Goal: Information Seeking & Learning: Find specific fact

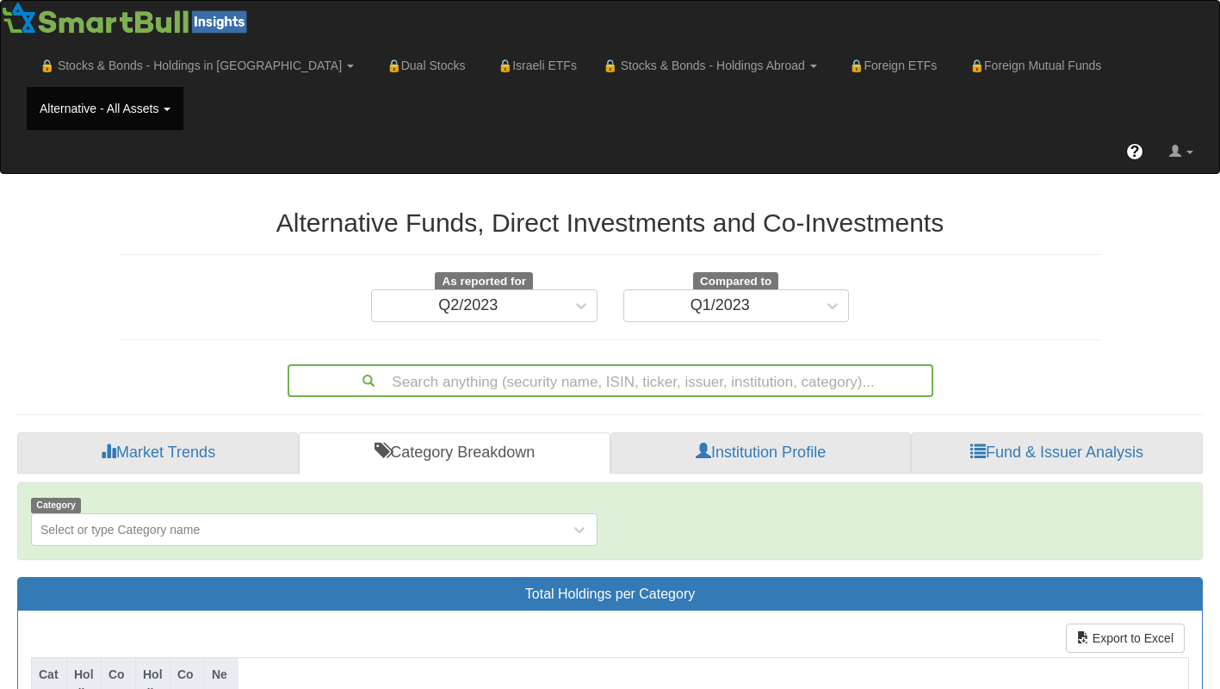
click at [1062, 357] on div "Search anything (security name, ISIN, ticker, issuer, institution, category)..." at bounding box center [610, 377] width 1007 height 40
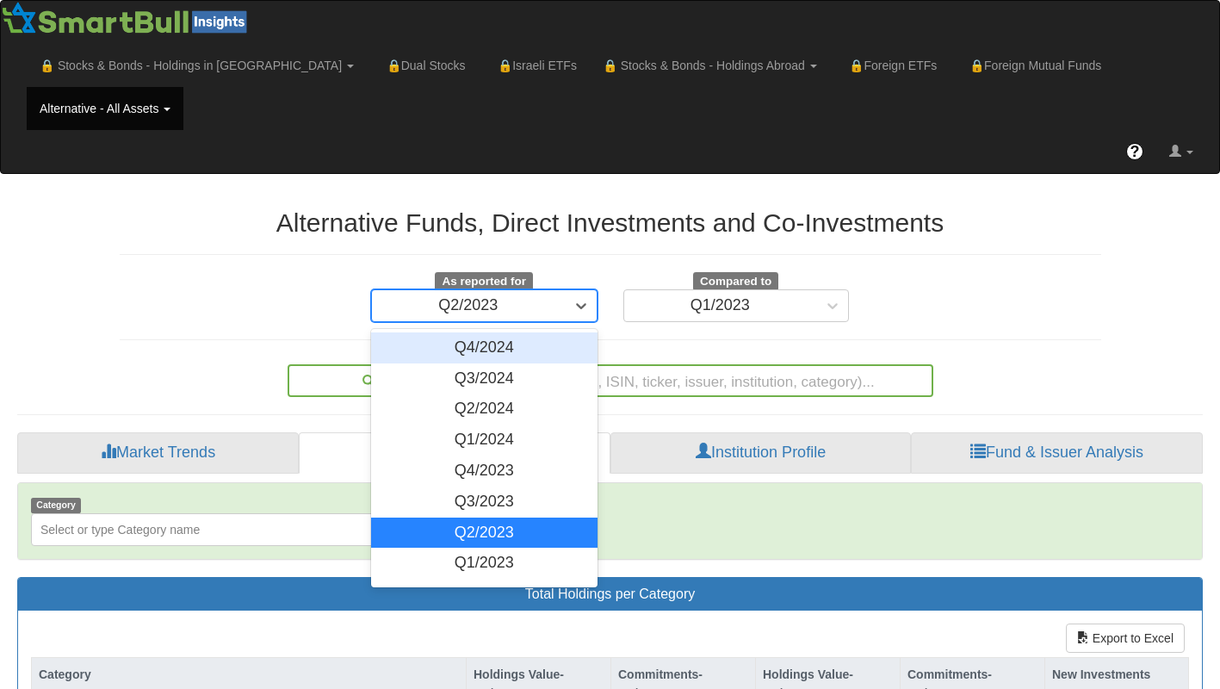
click at [560, 332] on div "Q4/2024" at bounding box center [484, 347] width 226 height 31
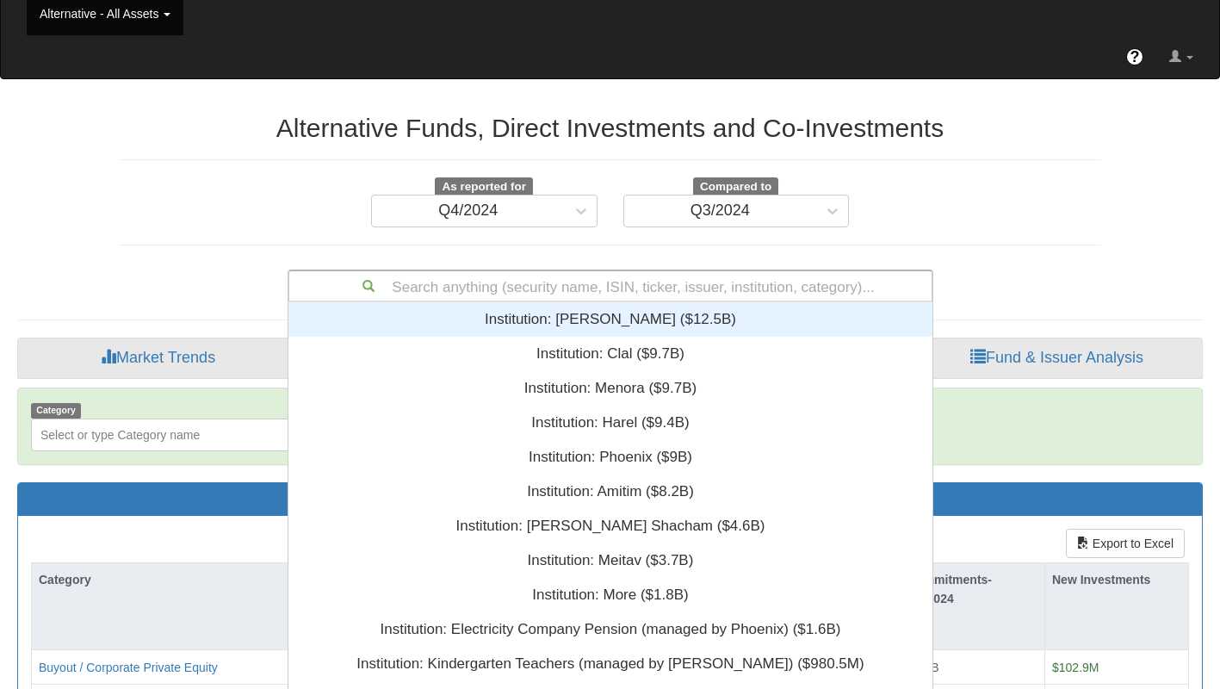
scroll to position [416, 631]
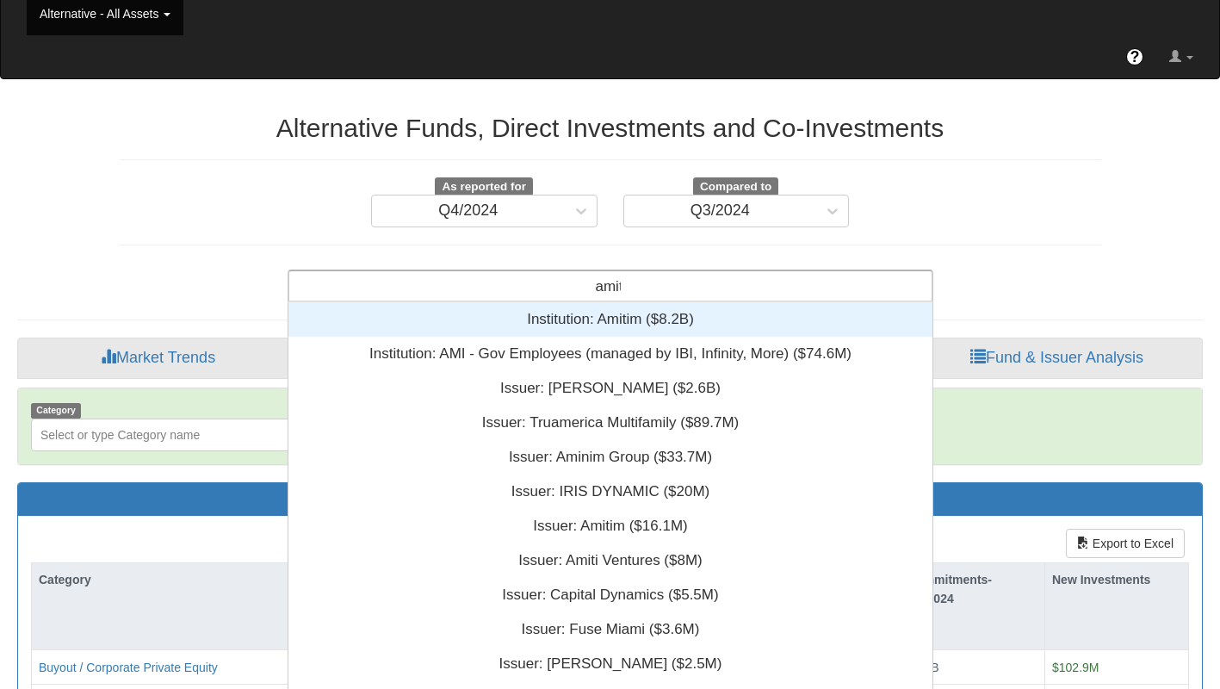
type input "amitim"
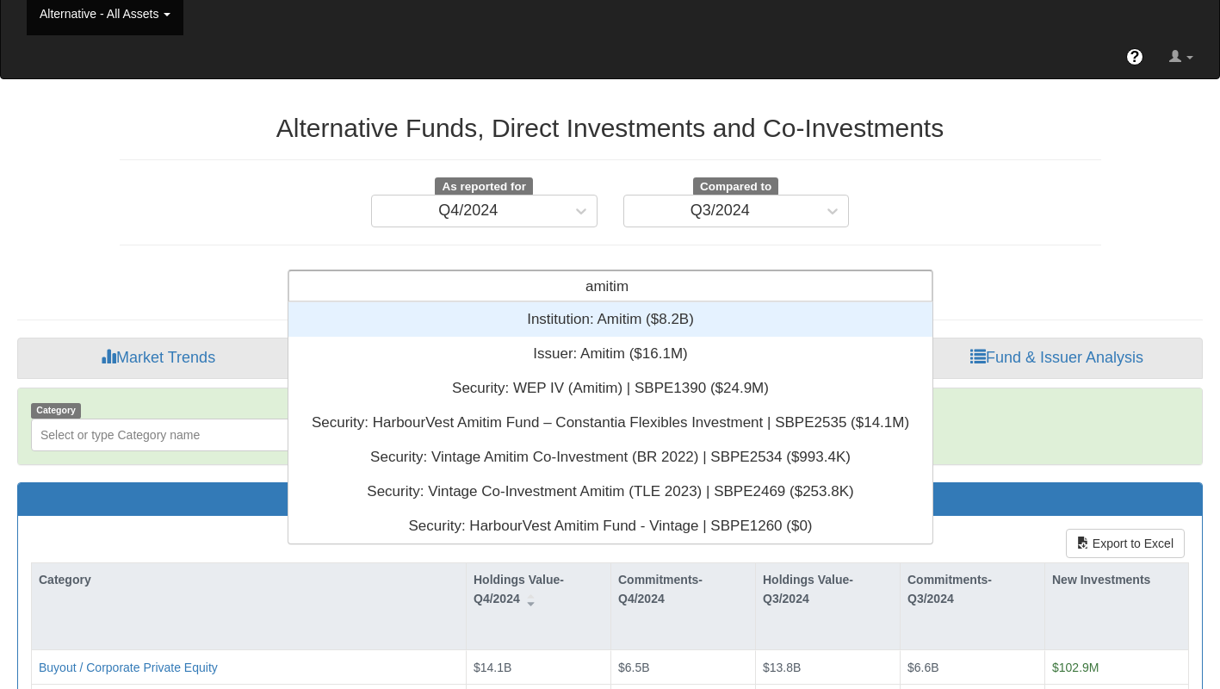
scroll to position [228, 631]
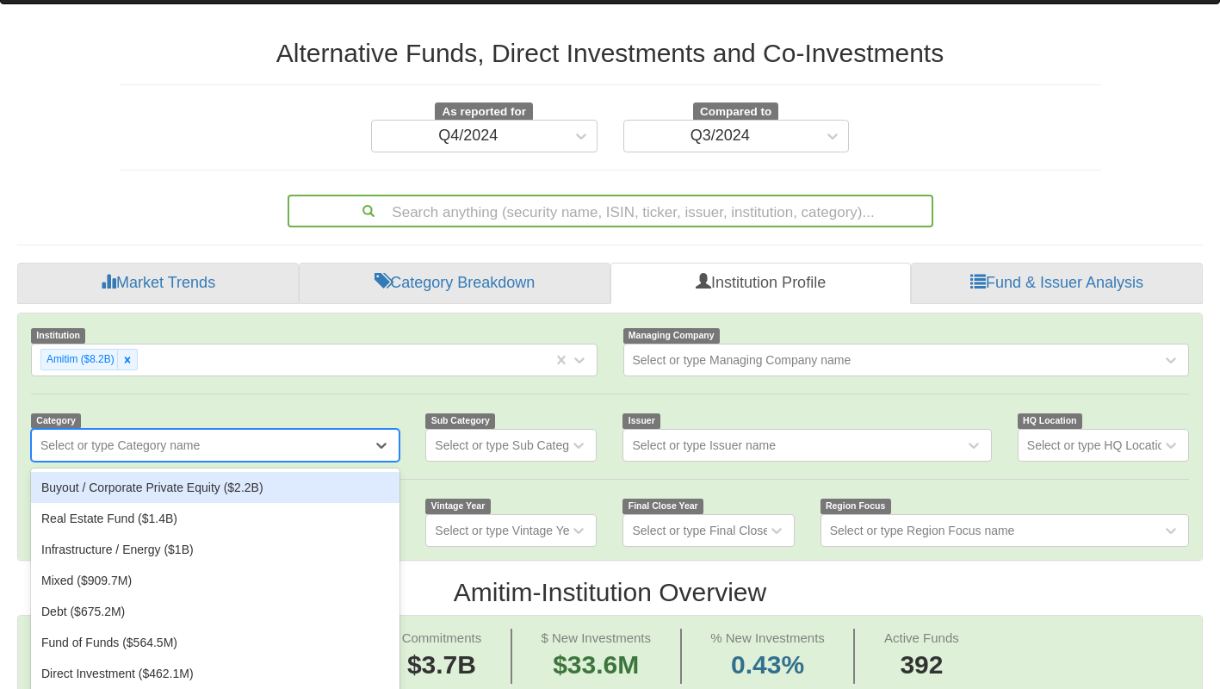
scroll to position [170, 0]
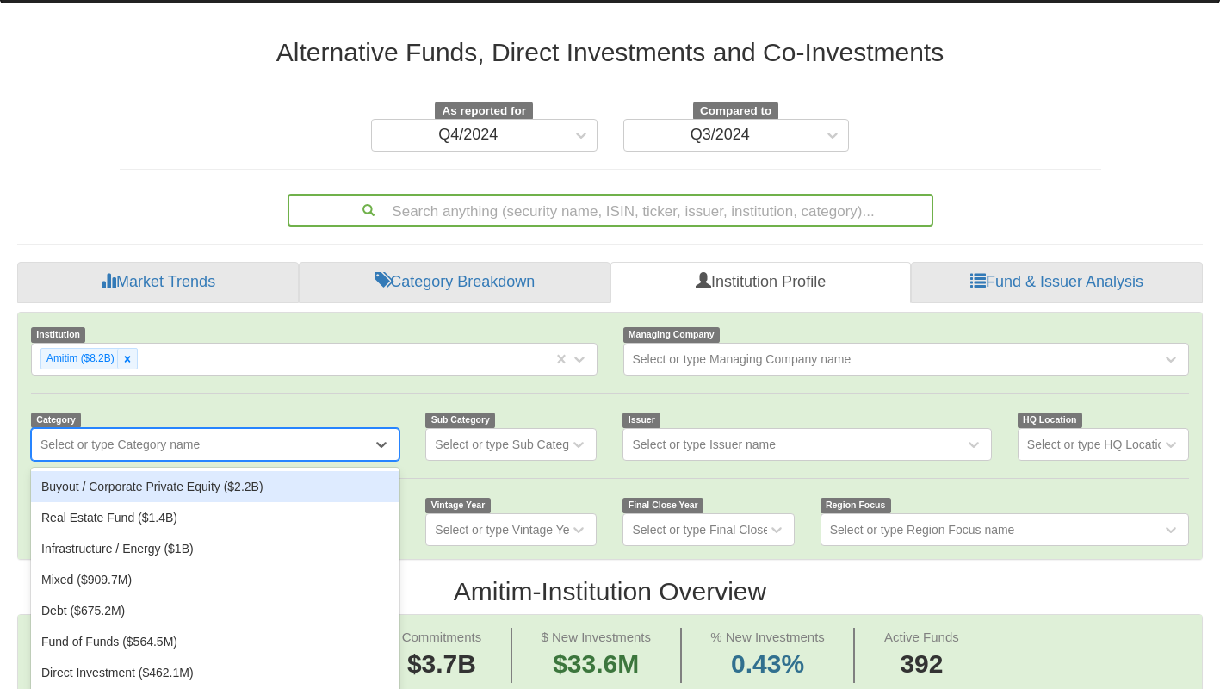
click at [350, 533] on div "Infrastructure / Energy ($1B)" at bounding box center [215, 548] width 368 height 31
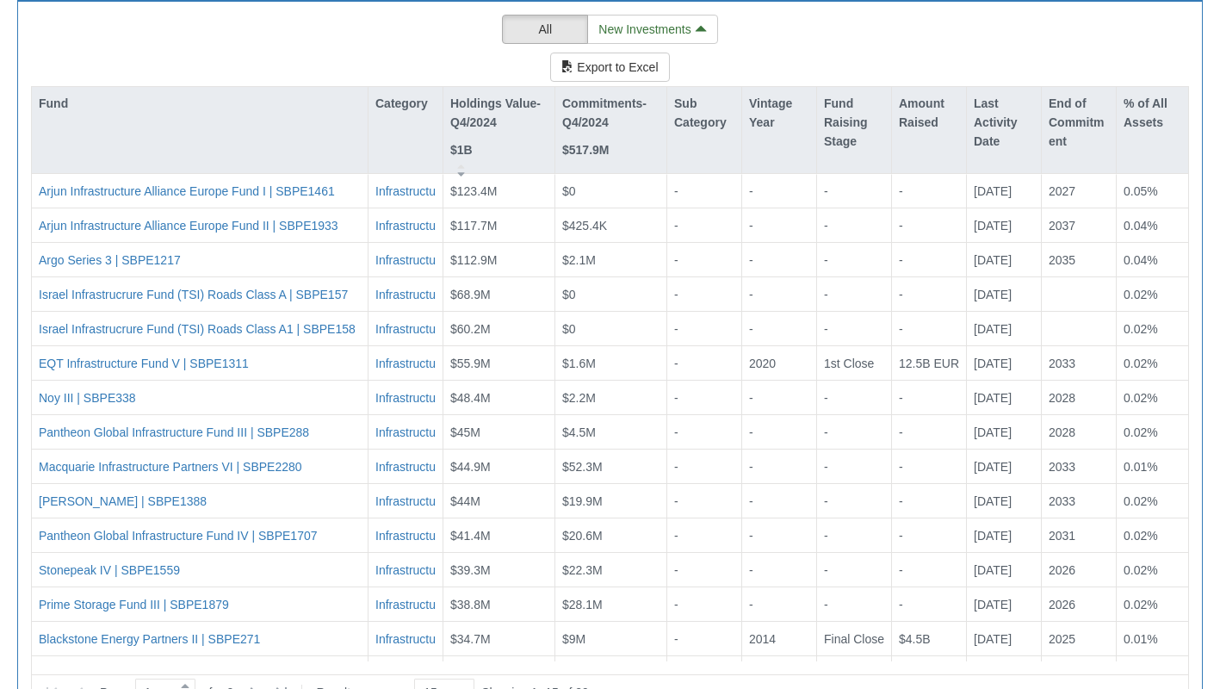
scroll to position [1761, 0]
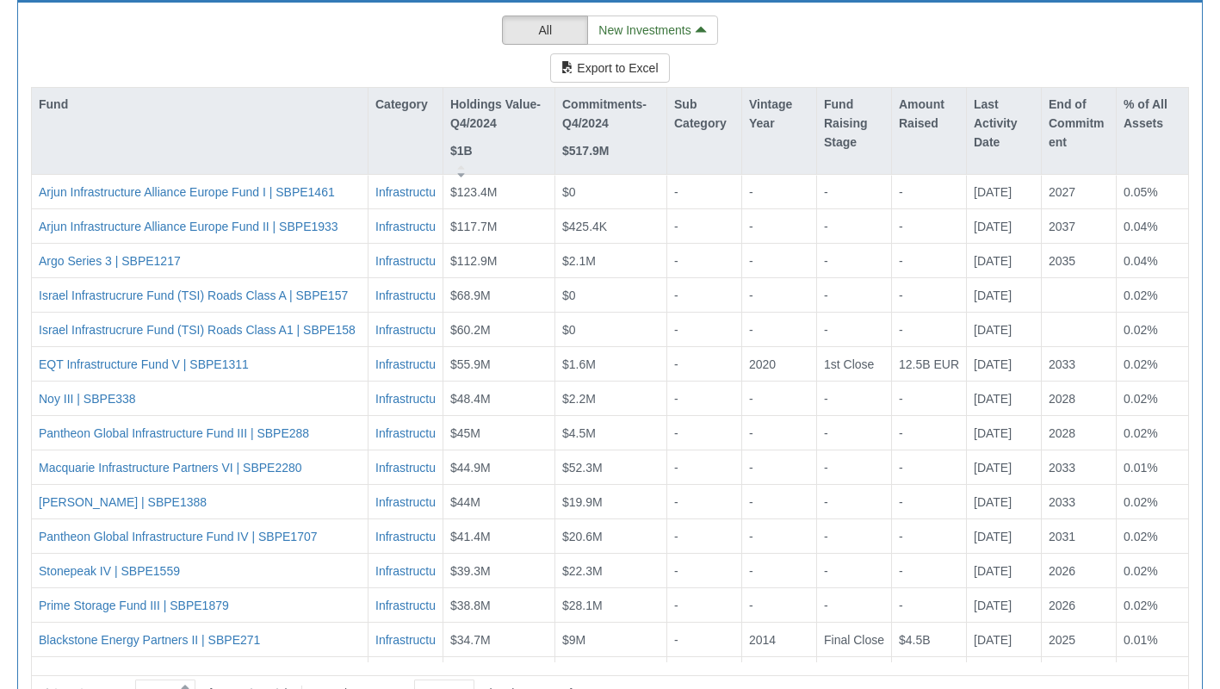
click at [603, 95] on p "Commitments-Q4/2024" at bounding box center [610, 114] width 97 height 39
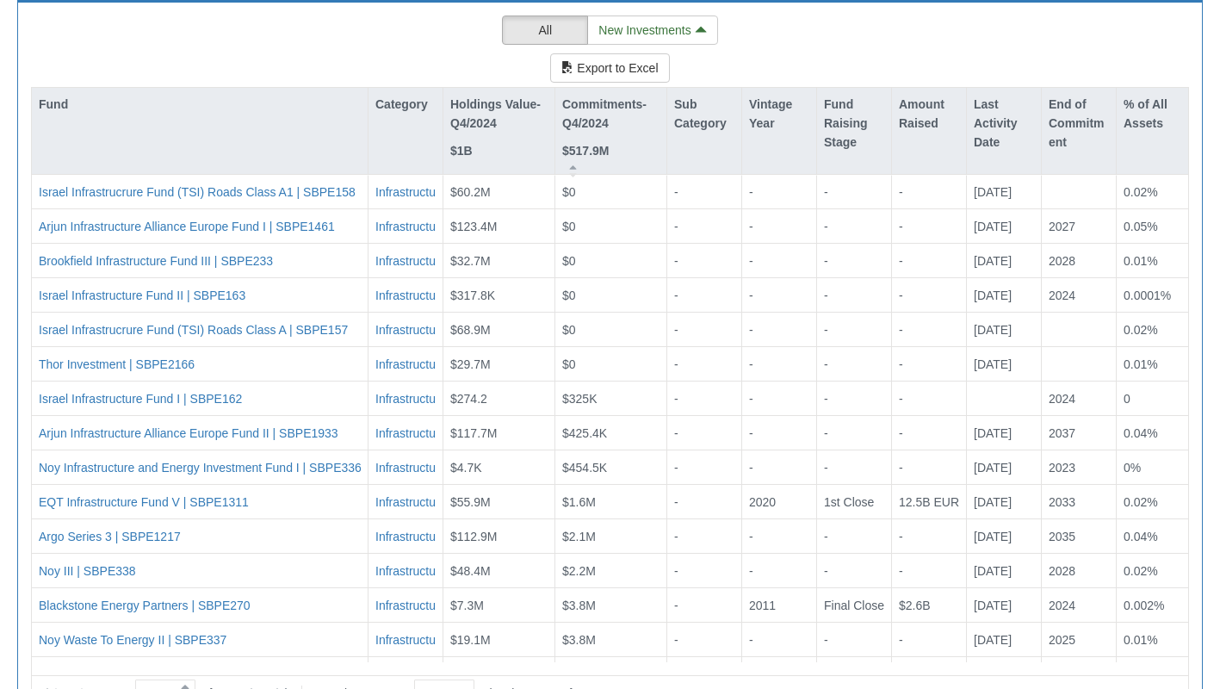
click at [608, 95] on div "Commitments-Q4/2024 $517.9M" at bounding box center [610, 128] width 97 height 66
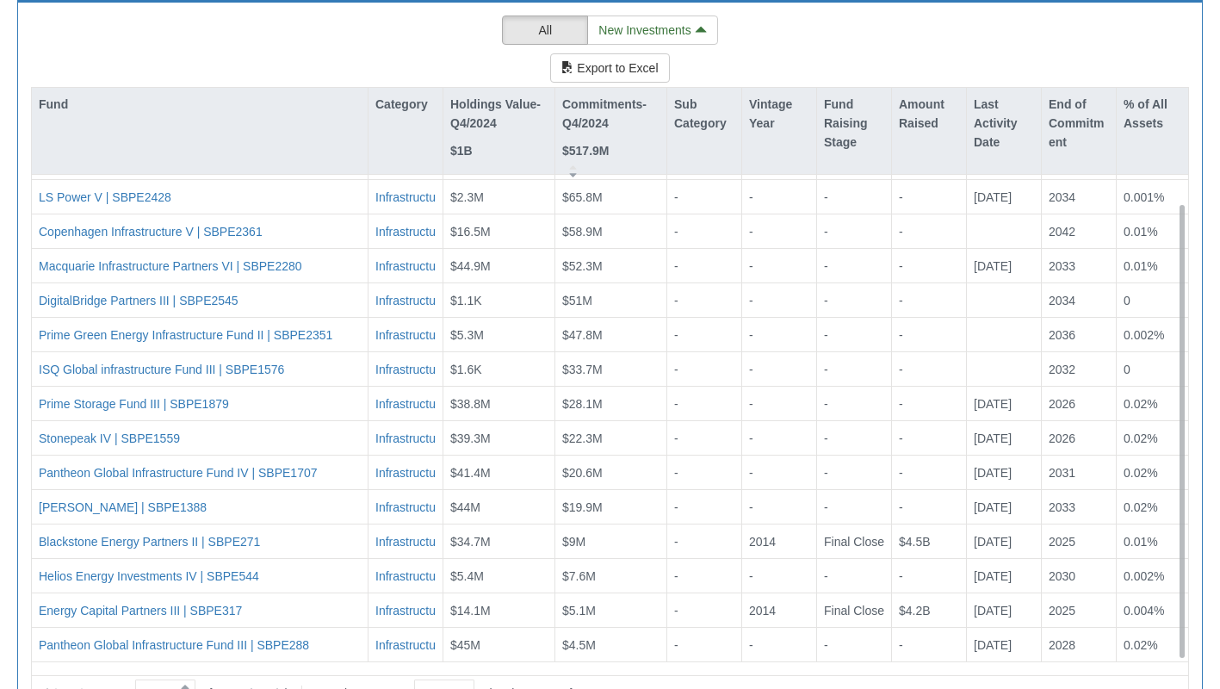
scroll to position [29, 0]
click at [259, 683] on icon at bounding box center [253, 693] width 21 height 21
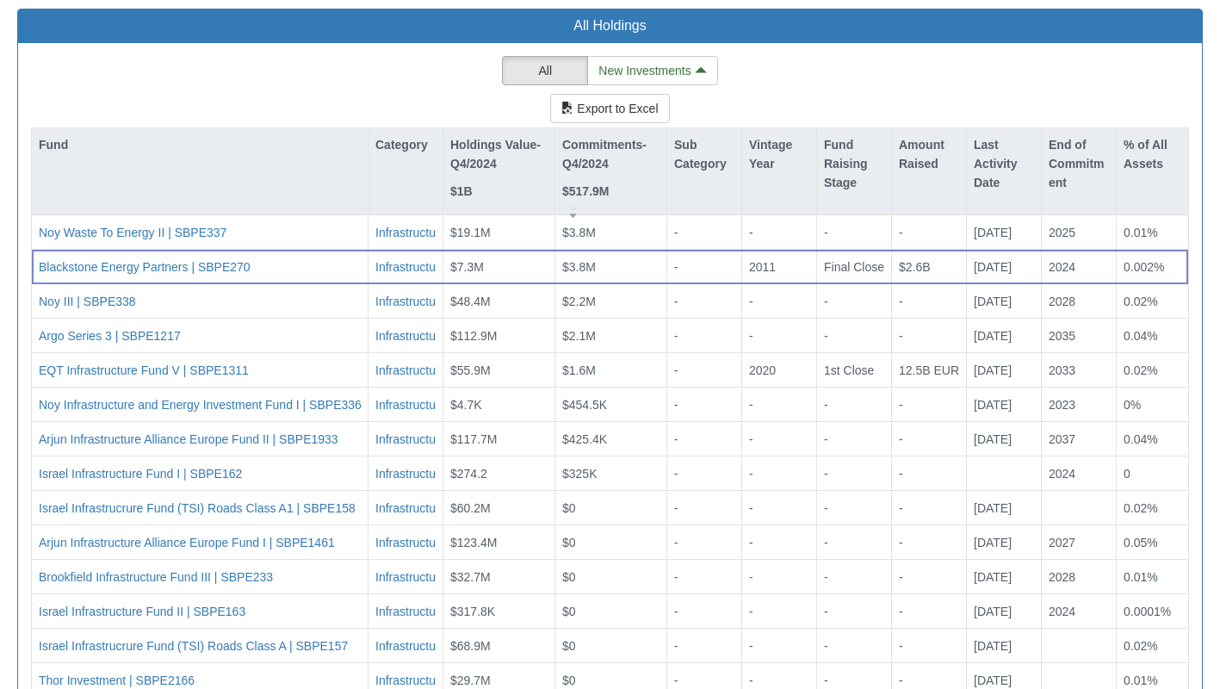
scroll to position [1715, 0]
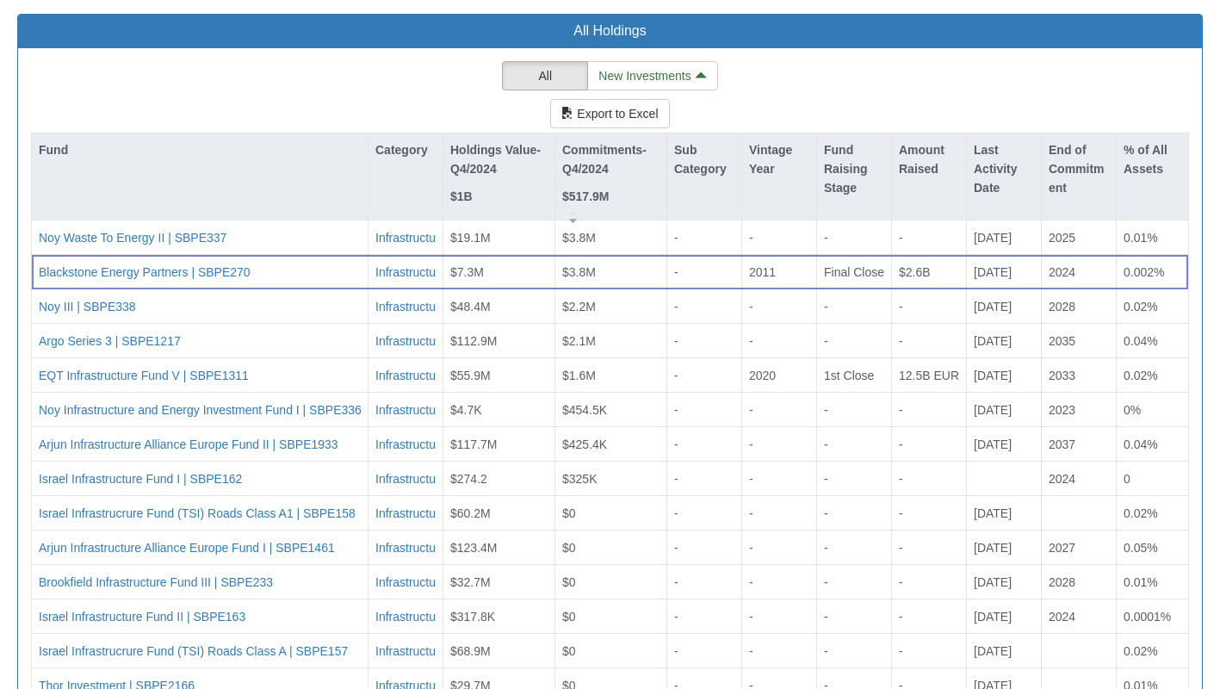
click at [486, 140] on p "Holdings Value-Q4/2024" at bounding box center [498, 159] width 97 height 39
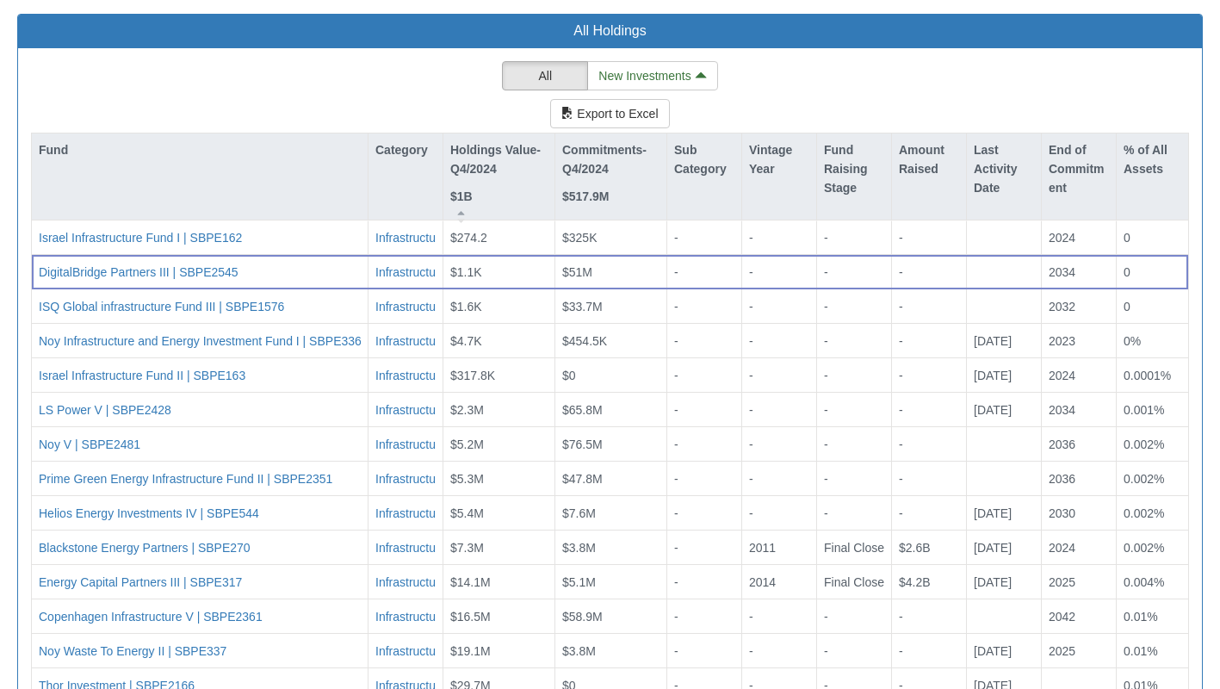
click at [505, 140] on div "Holdings Value-Q4/2024 $1B" at bounding box center [498, 173] width 97 height 66
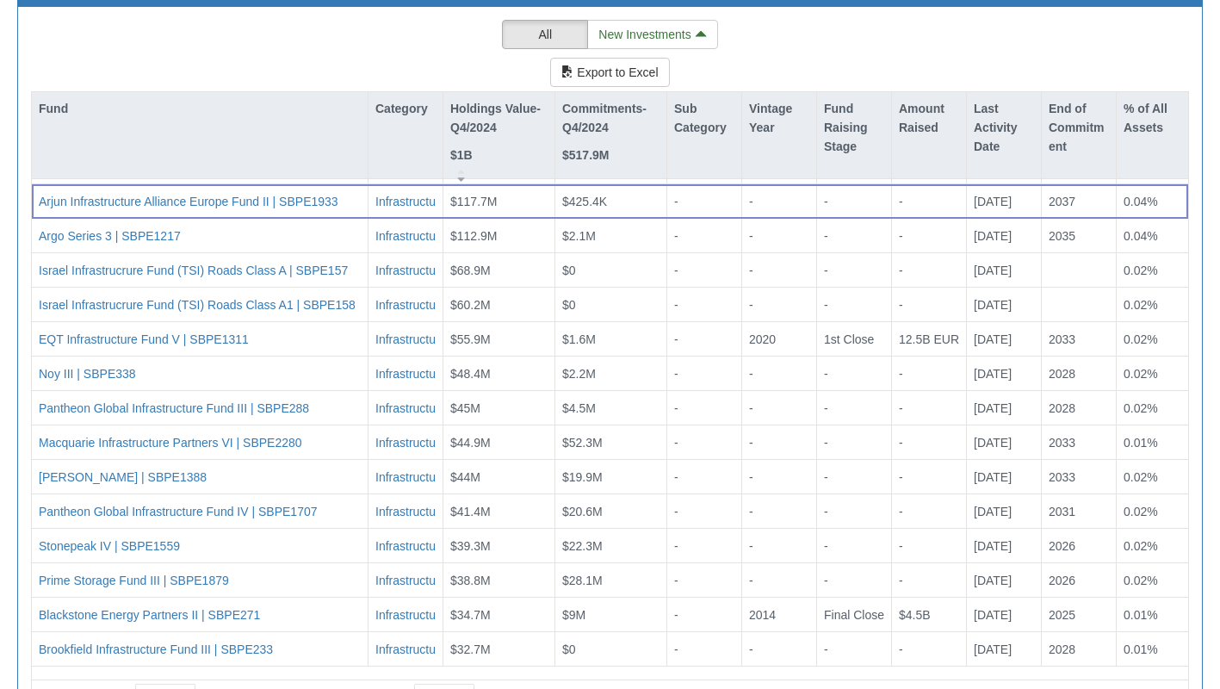
scroll to position [1762, 0]
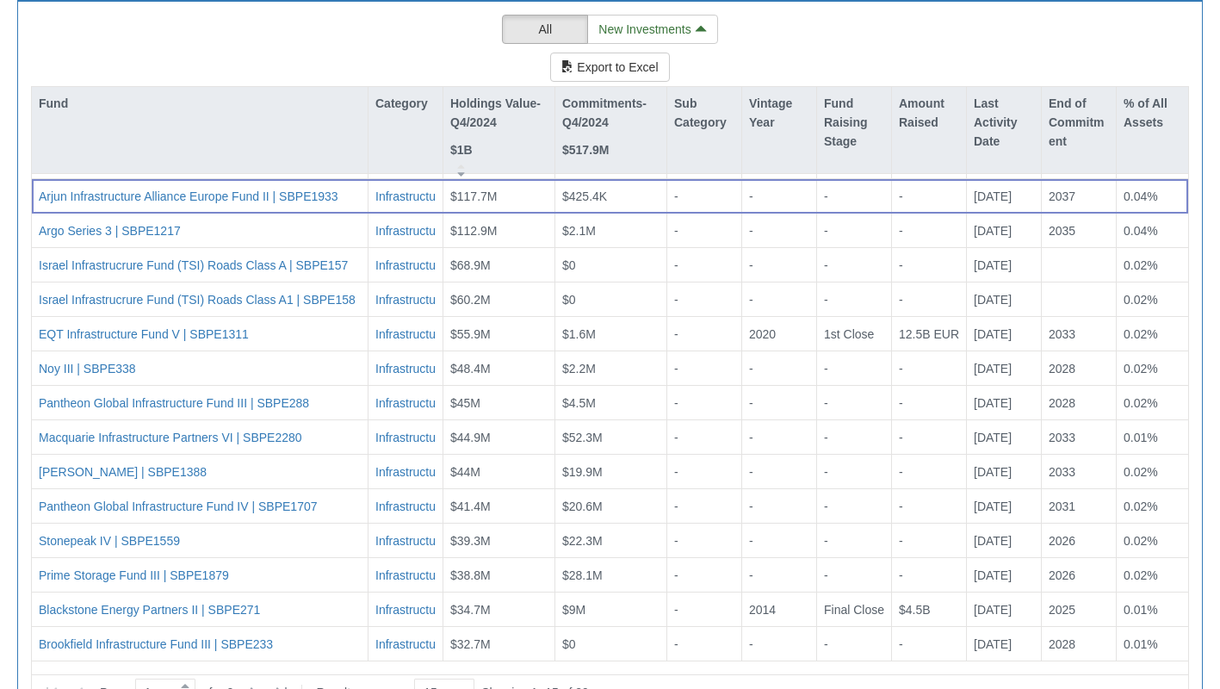
click at [258, 682] on icon at bounding box center [253, 692] width 21 height 21
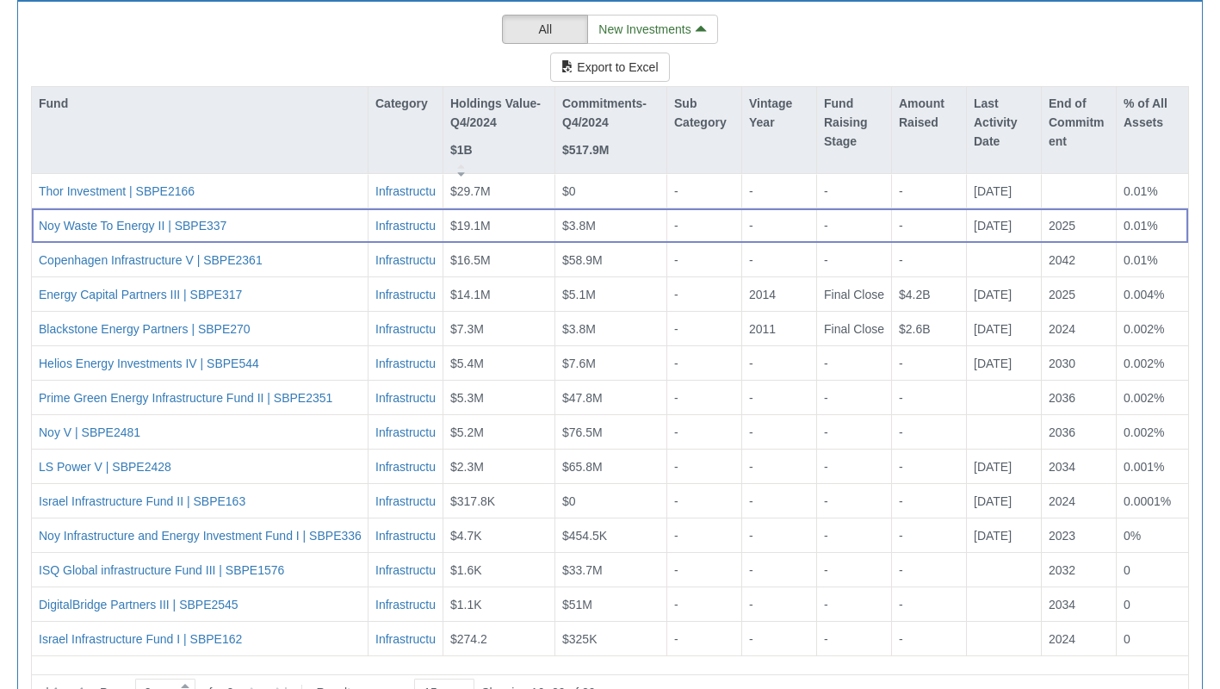
scroll to position [0, 0]
click at [86, 682] on icon at bounding box center [80, 692] width 21 height 21
type input "1"
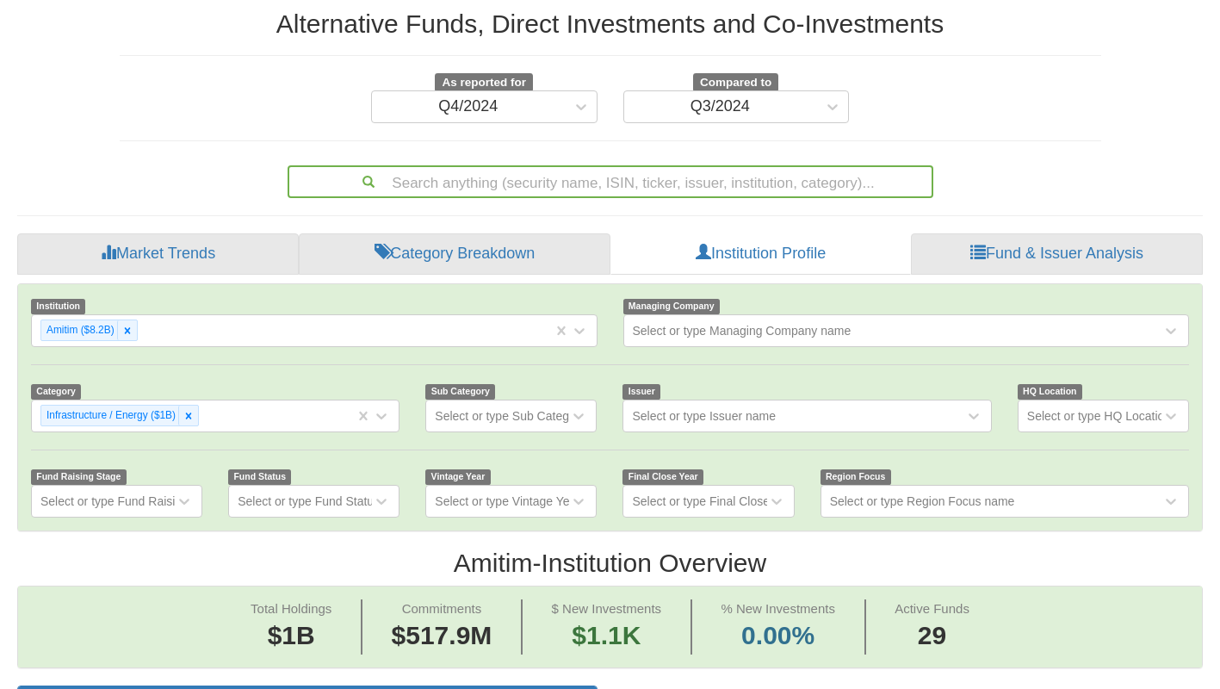
scroll to position [200, 0]
click at [189, 409] on icon at bounding box center [189, 415] width 12 height 12
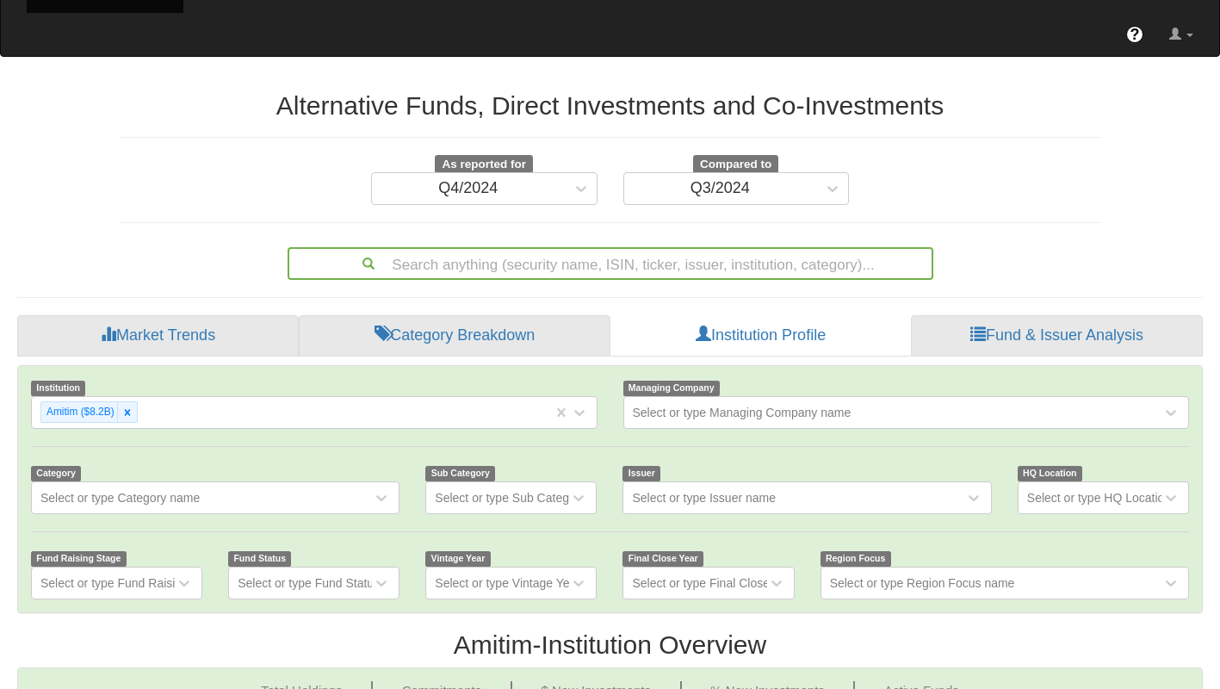
scroll to position [35, 1154]
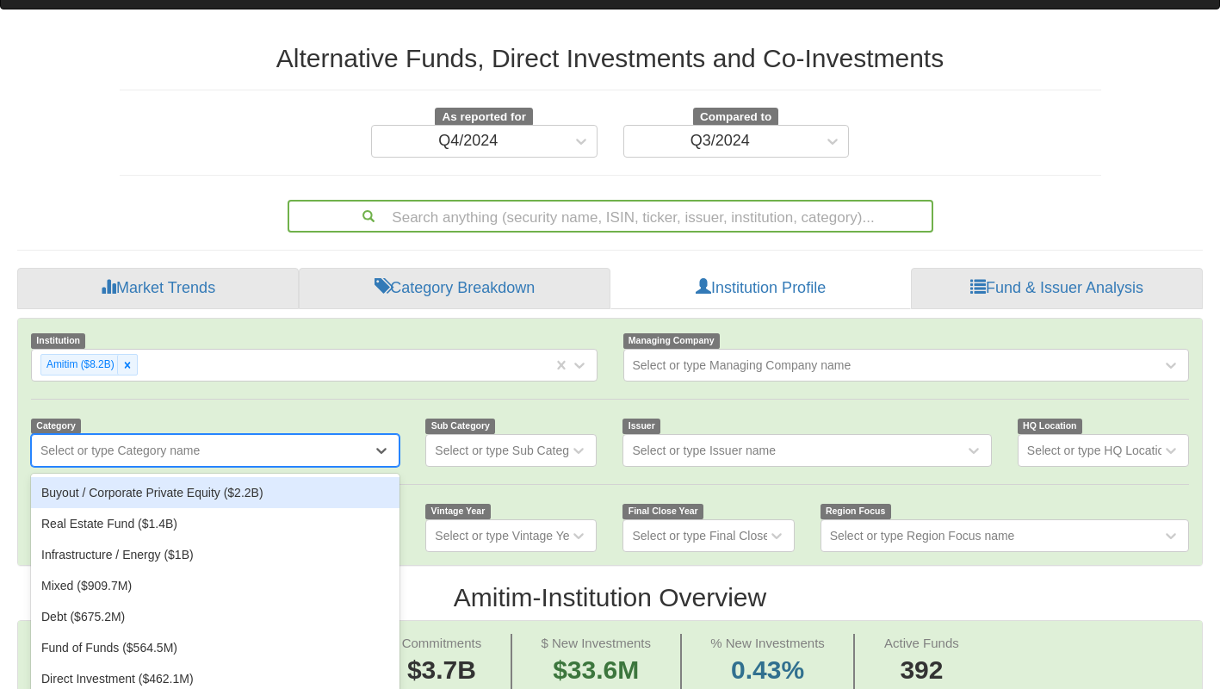
click at [236, 449] on div "option Infrastructure / Energy ($1B), deselected. option Buyout / Corporate Pri…" at bounding box center [215, 450] width 368 height 33
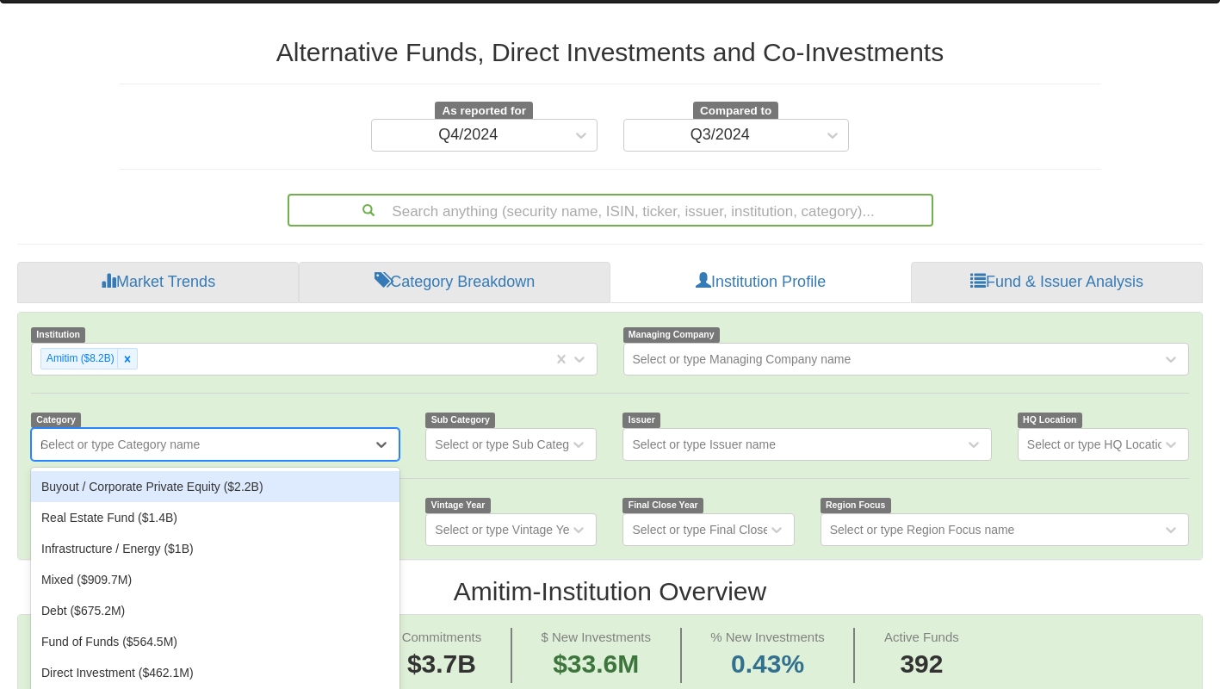
type input "re"
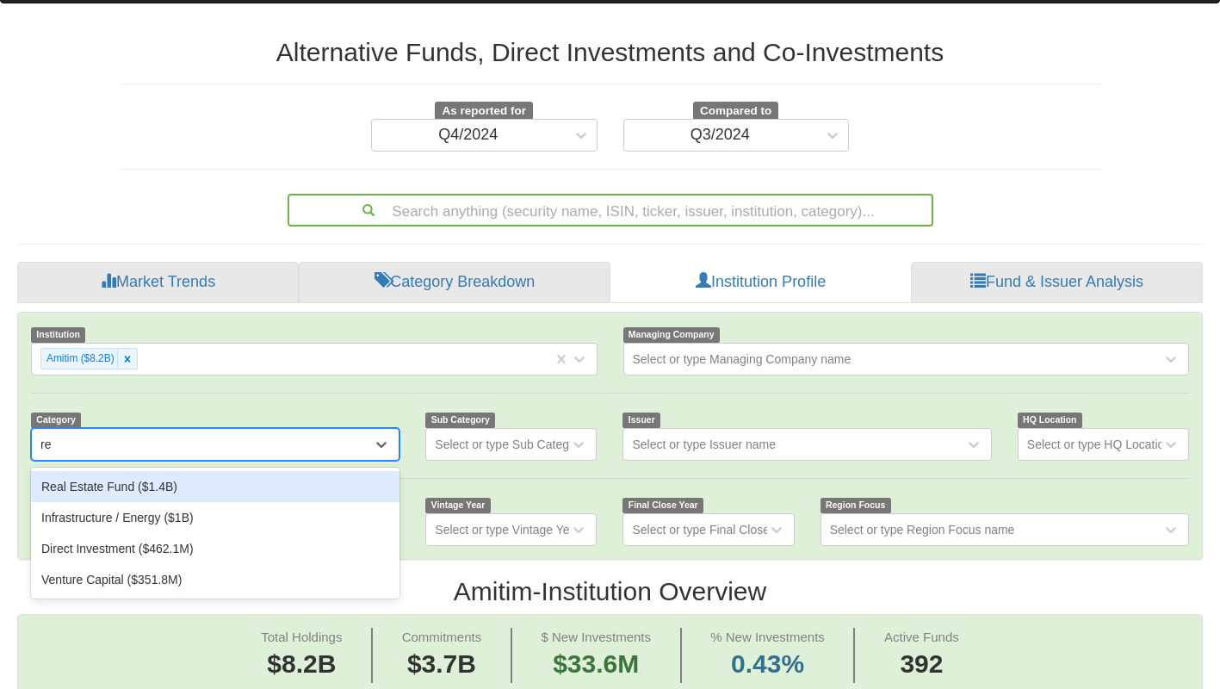
click at [236, 471] on div "Real Estate Fund ($1.4B)" at bounding box center [215, 486] width 368 height 31
